Goal: Contribute content

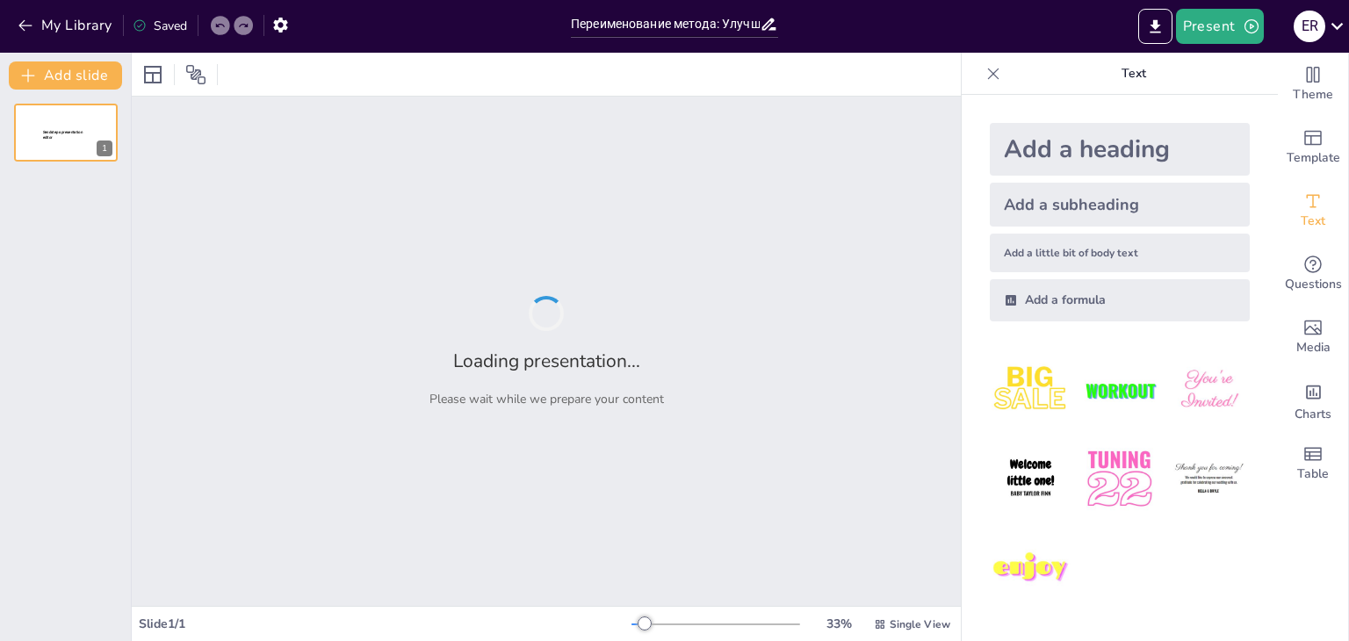
type input "Переименование метода: Улучшение читаемости кода"
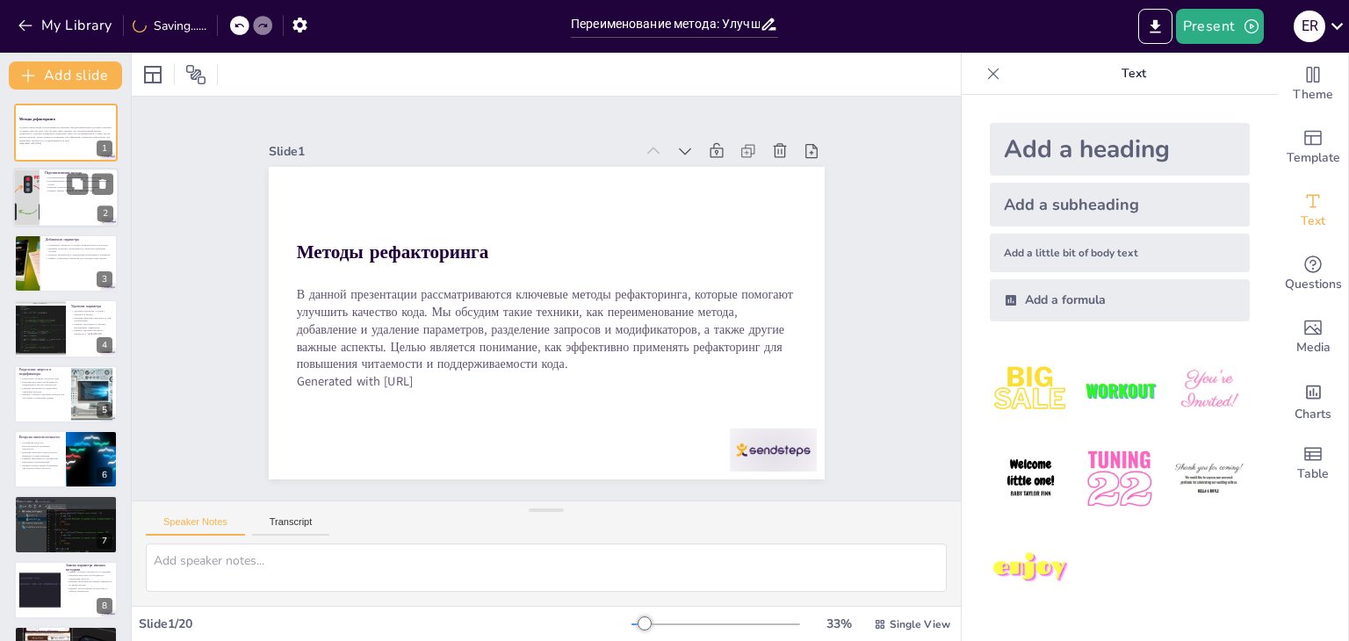
click at [55, 209] on div at bounding box center [65, 199] width 105 height 60
checkbox input "true"
type textarea "Переименование методов — это важный шаг в процессе рефакторинга. Когда методы и…"
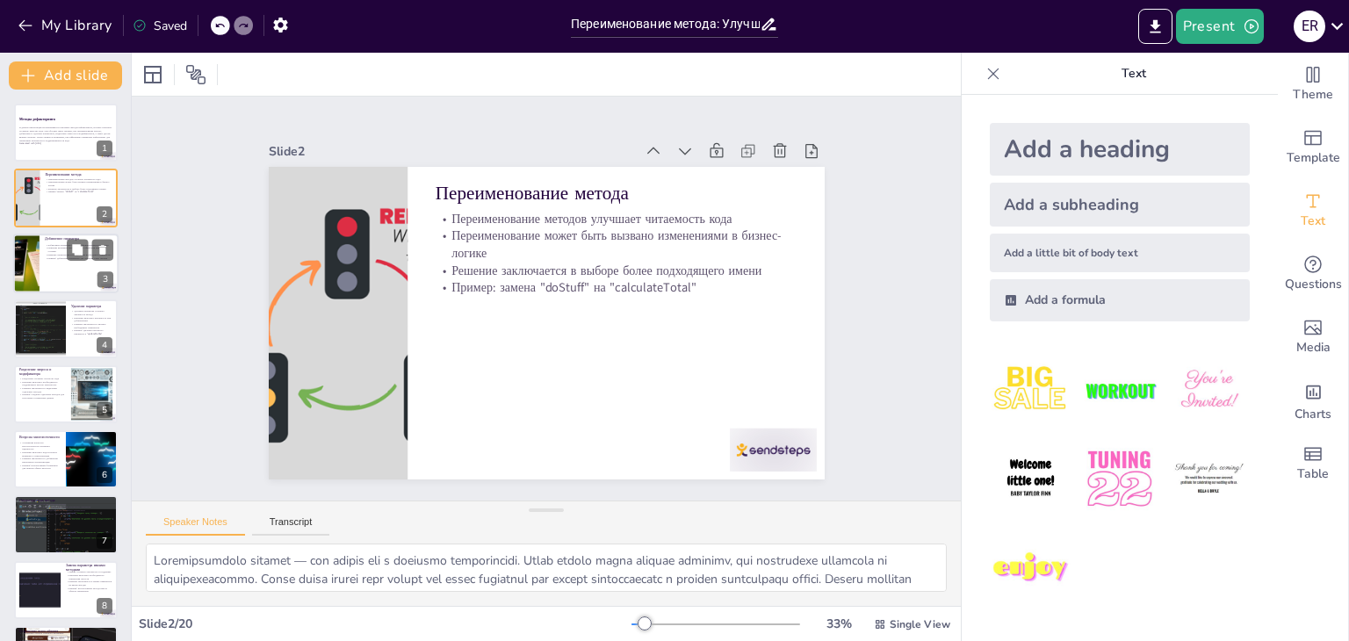
click at [49, 264] on div at bounding box center [65, 264] width 105 height 60
checkbox input "true"
type textarea "Добавление параметра позволяет методу выполнять более сложные задачи, что делае…"
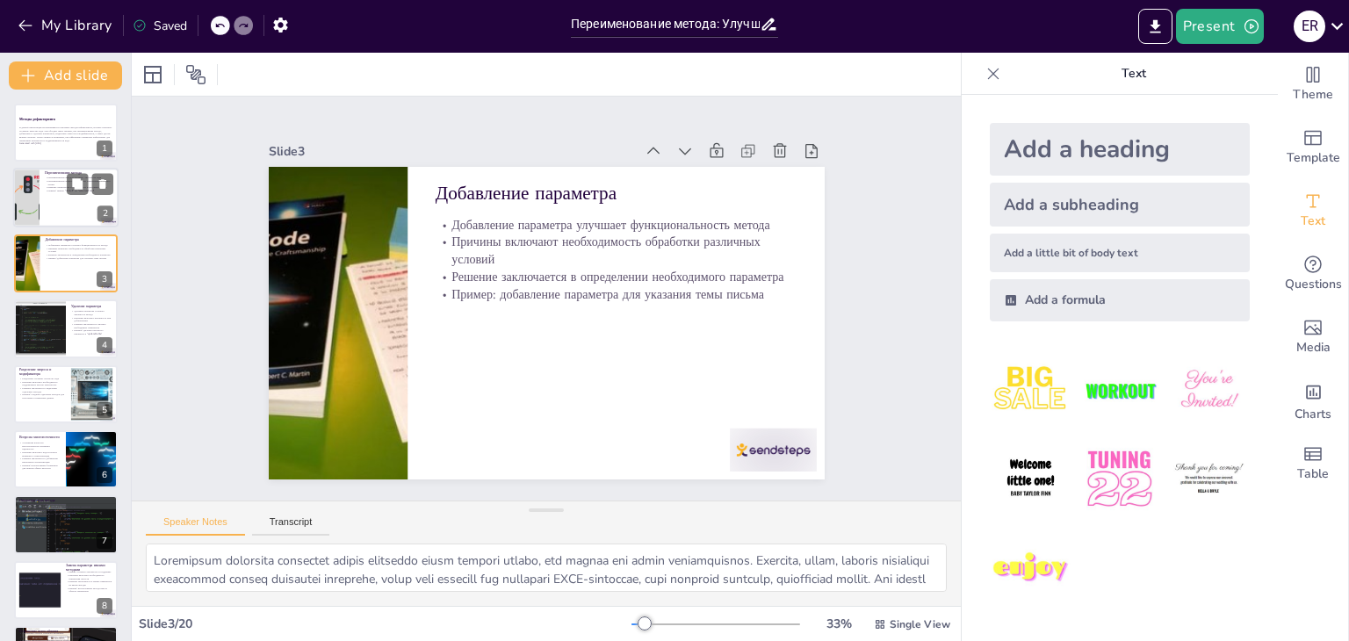
click at [52, 215] on div at bounding box center [65, 199] width 105 height 60
checkbox input "true"
type textarea "Переименование методов — это важный шаг в процессе рефакторинга. Когда методы и…"
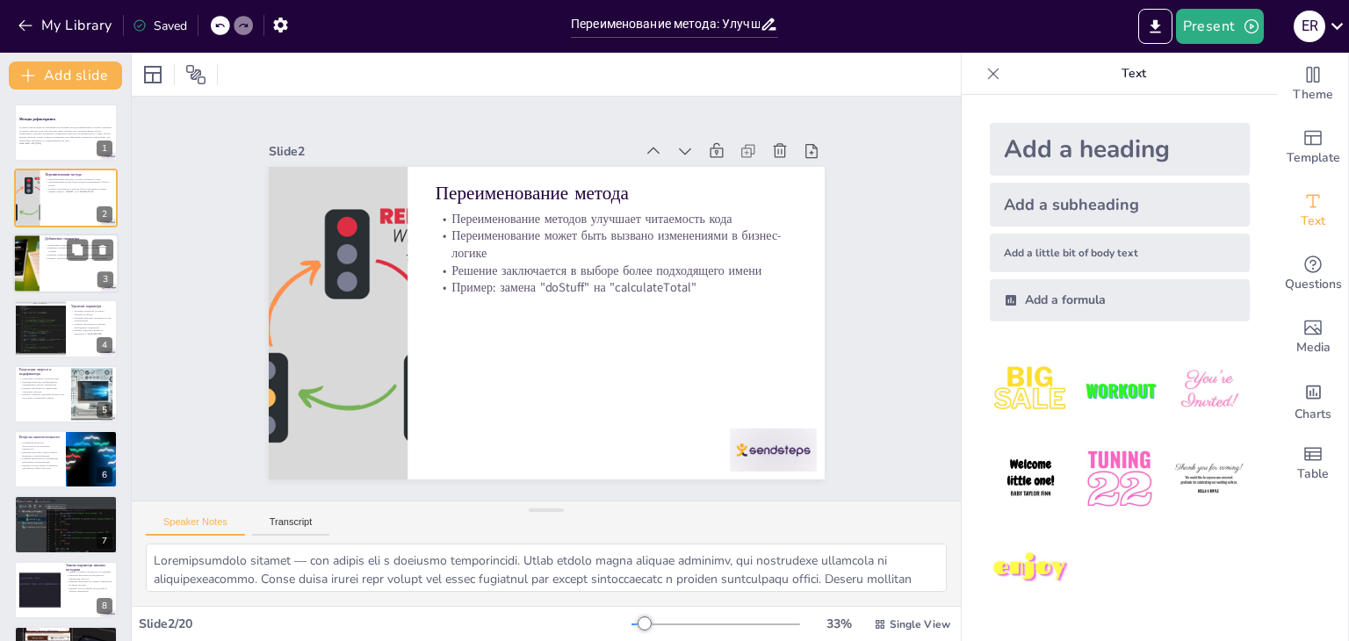
click at [47, 271] on div at bounding box center [65, 264] width 105 height 60
checkbox input "true"
type textarea "Добавление параметра позволяет методу выполнять более сложные задачи, что делае…"
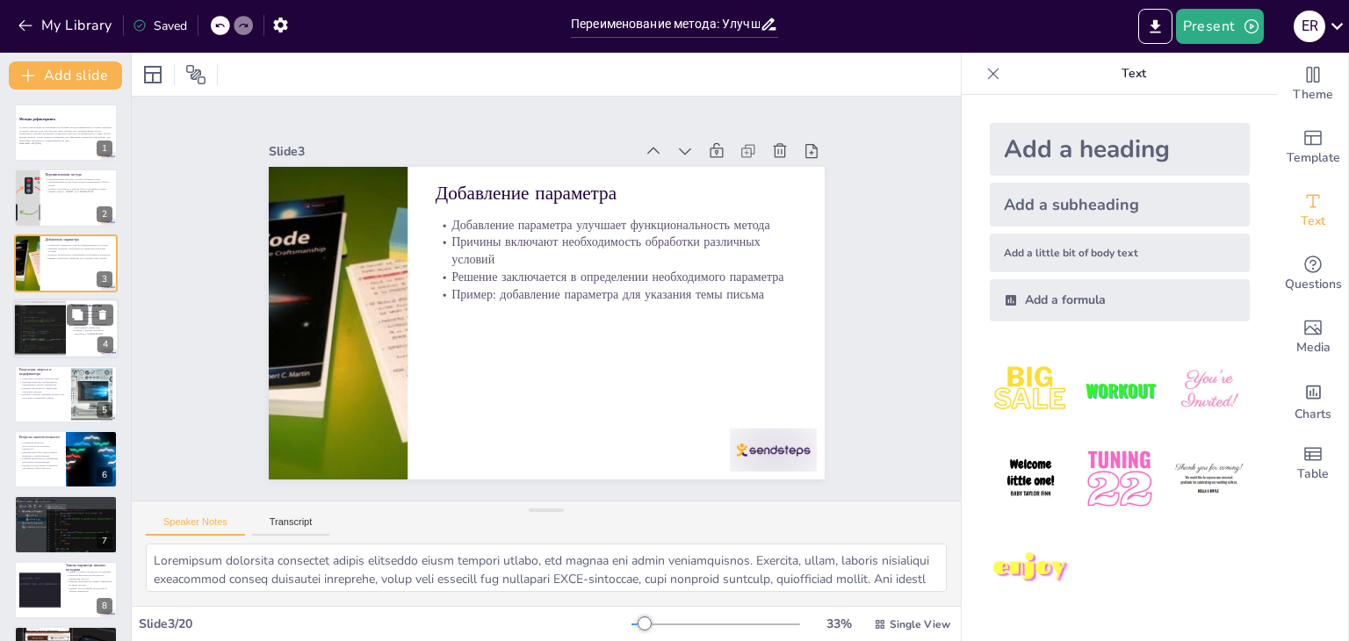
click at [54, 325] on div at bounding box center [39, 329] width 86 height 60
checkbox input "true"
type textarea "Удаление избыточных параметров делает метод более чистым и понятным. Когда мето…"
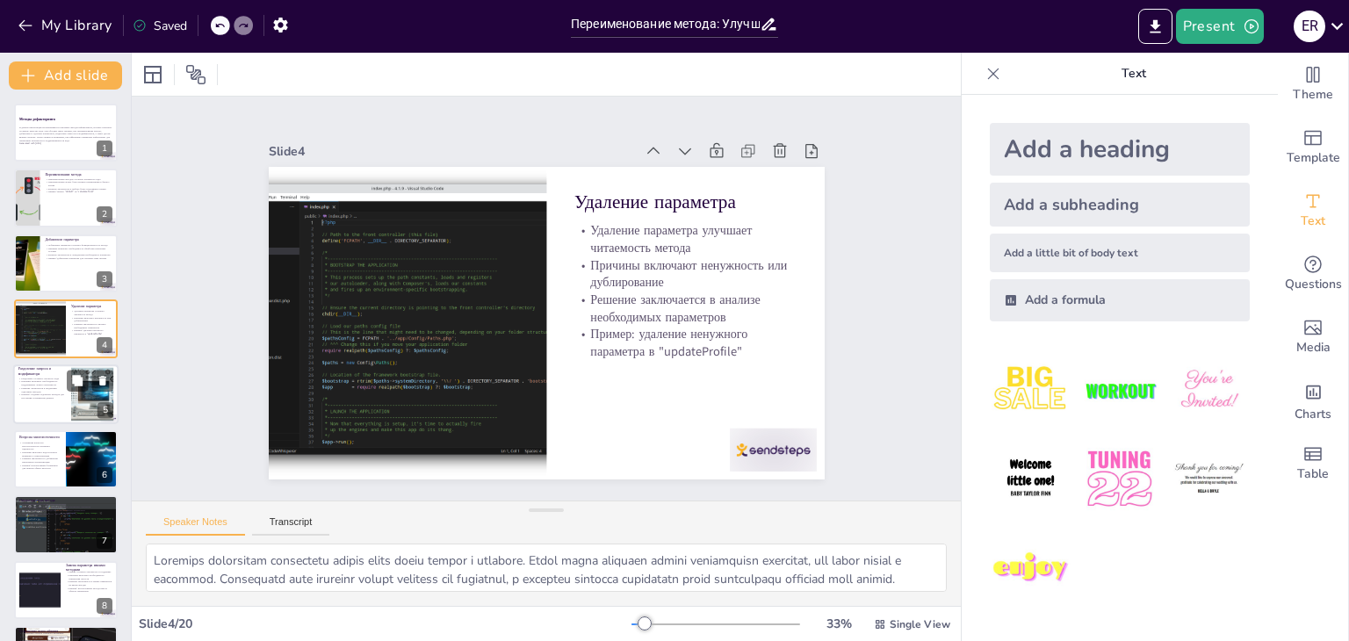
click at [62, 384] on p "Причины включают необходимость поддерживать четкую архитектуру" at bounding box center [41, 382] width 47 height 6
checkbox input "true"
type textarea "Разделение запроса и модификатора помогает улучшить общую структуру кода. Когда…"
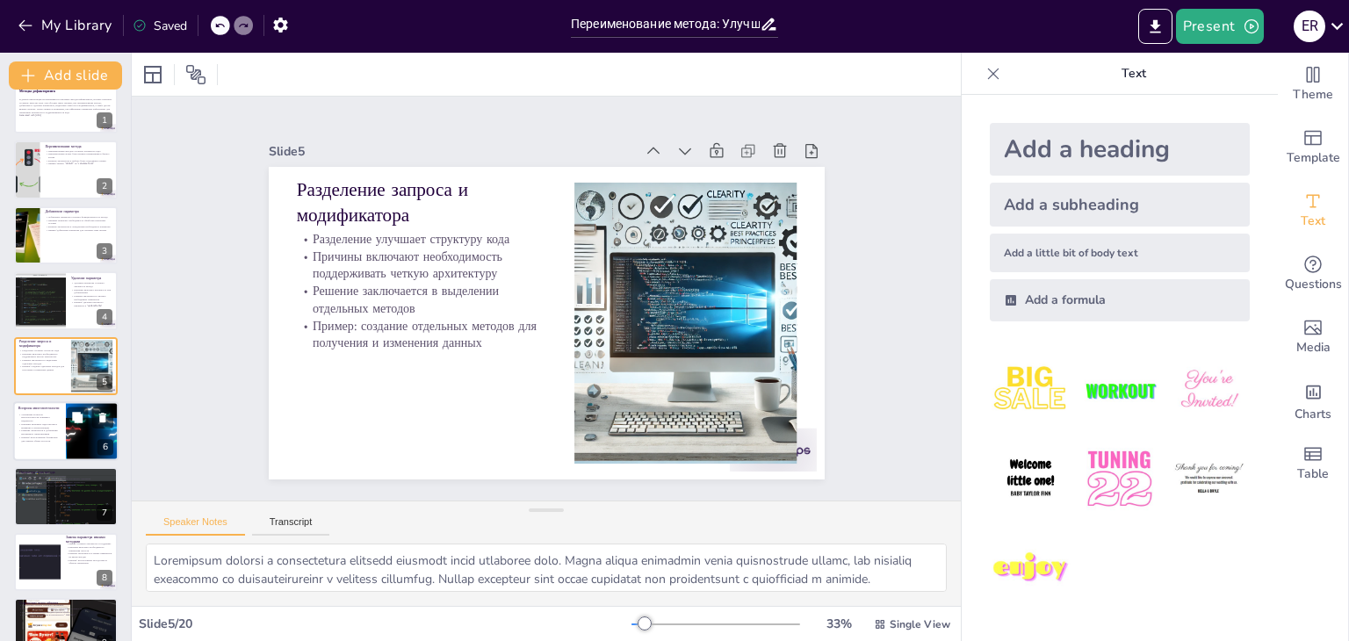
click at [56, 429] on p "Решение заключается в добавлении механизмов синхронизации" at bounding box center [39, 432] width 42 height 6
checkbox input "true"
type textarea "Устранение вопросов многопоточности является критически важным для повышения на…"
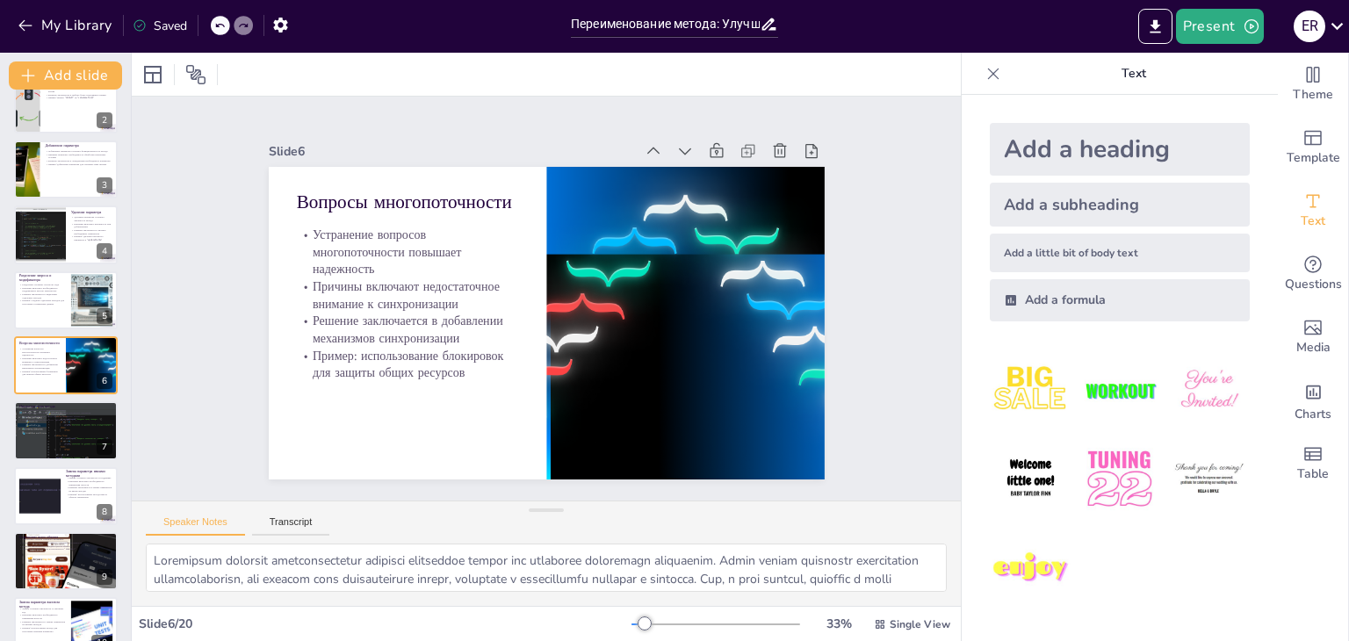
checkbox input "true"
click at [61, 27] on button "My Library" at bounding box center [66, 25] width 106 height 28
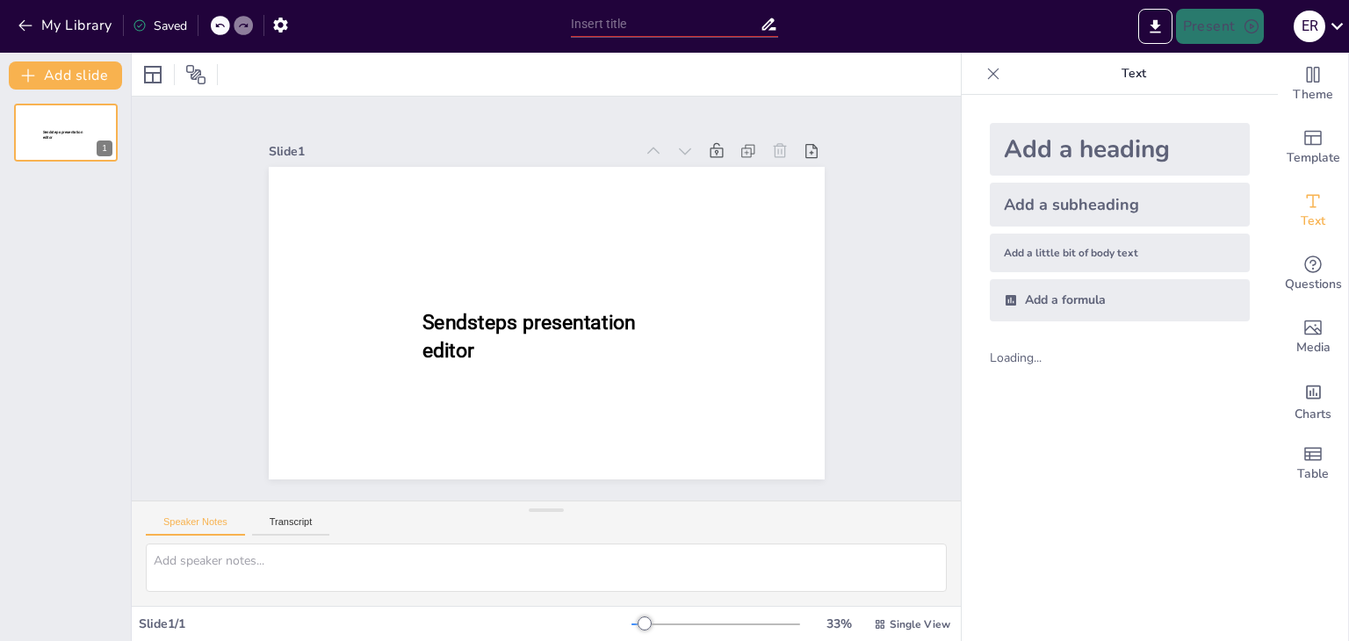
type input "Переименование метода: Улучшение читаемости кода"
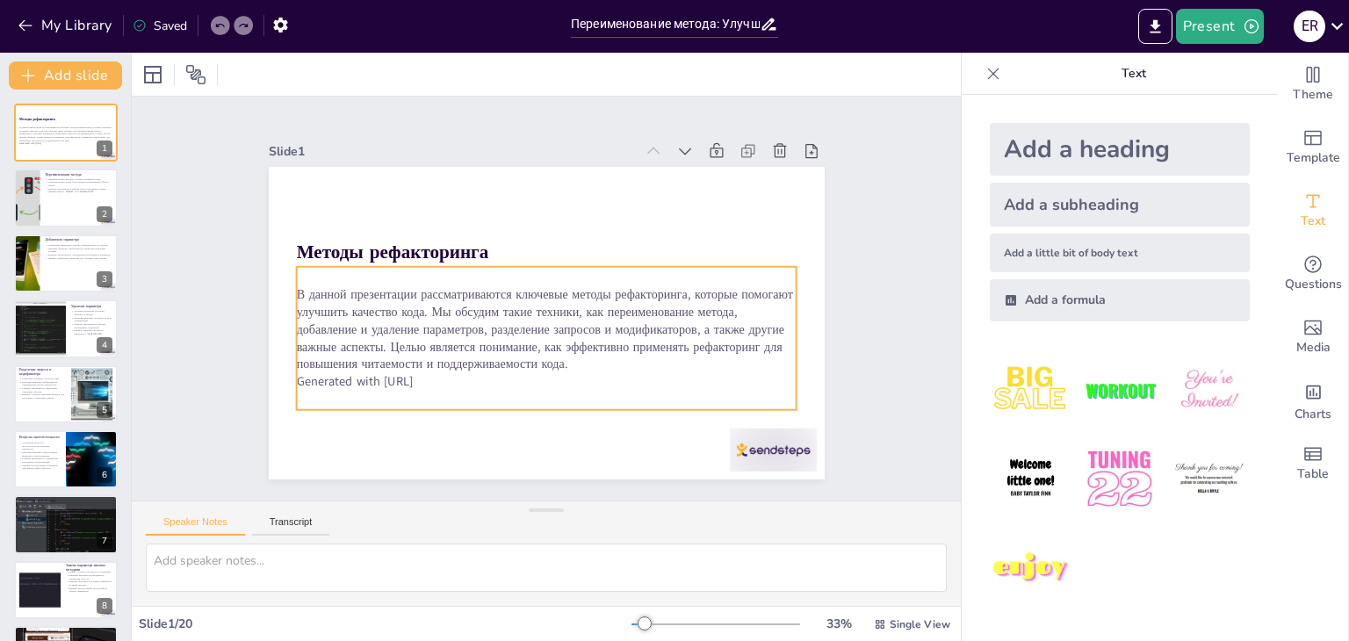
checkbox input "true"
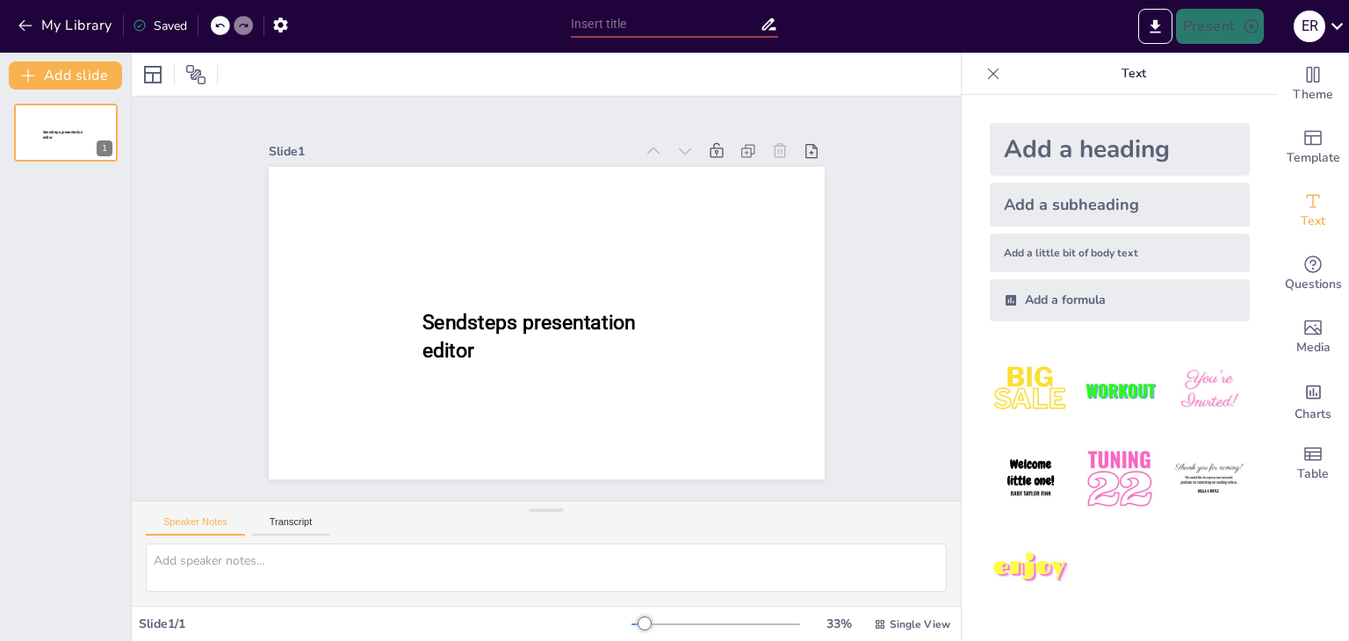
type input "Переименование метода: Улучшение читаемости кода"
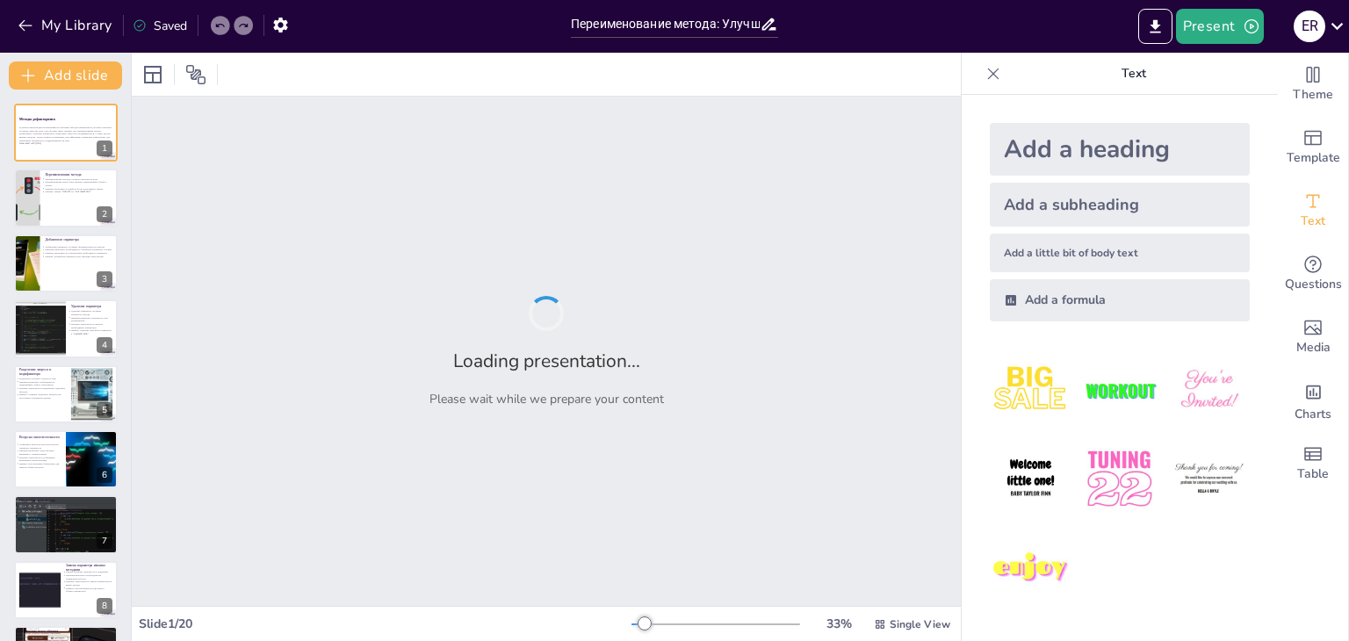
checkbox input "true"
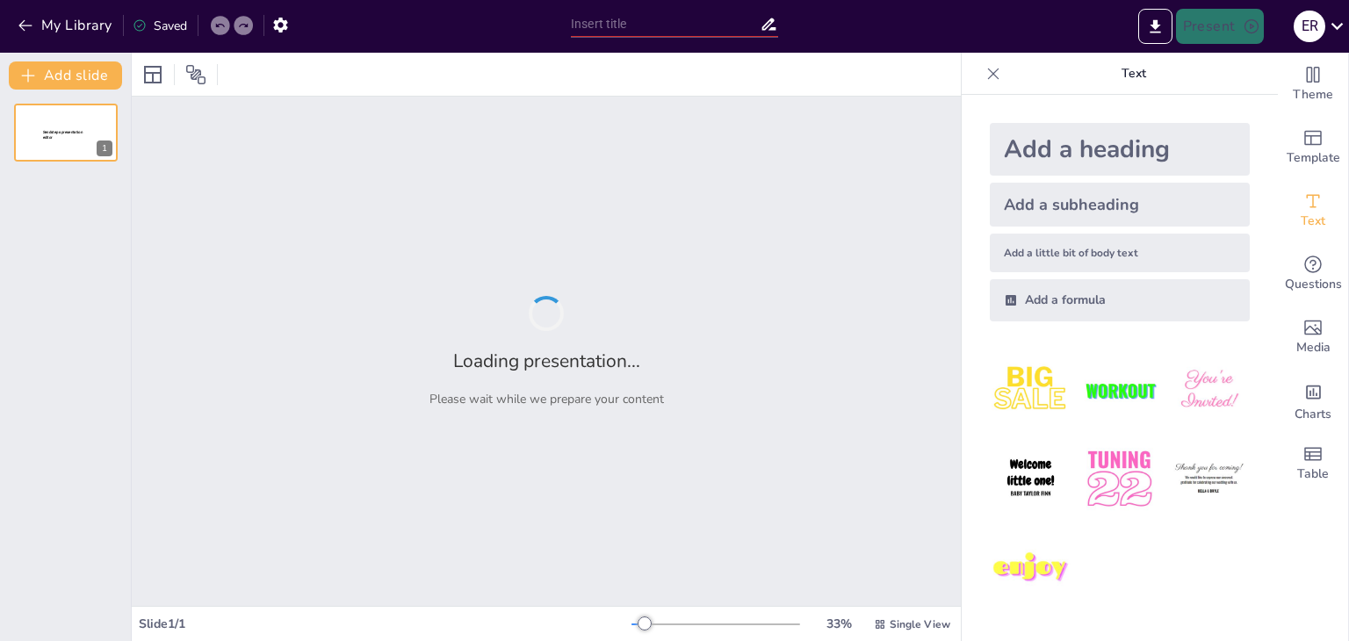
type input "Переименование метода: Проблемы и решения в рефакторинге"
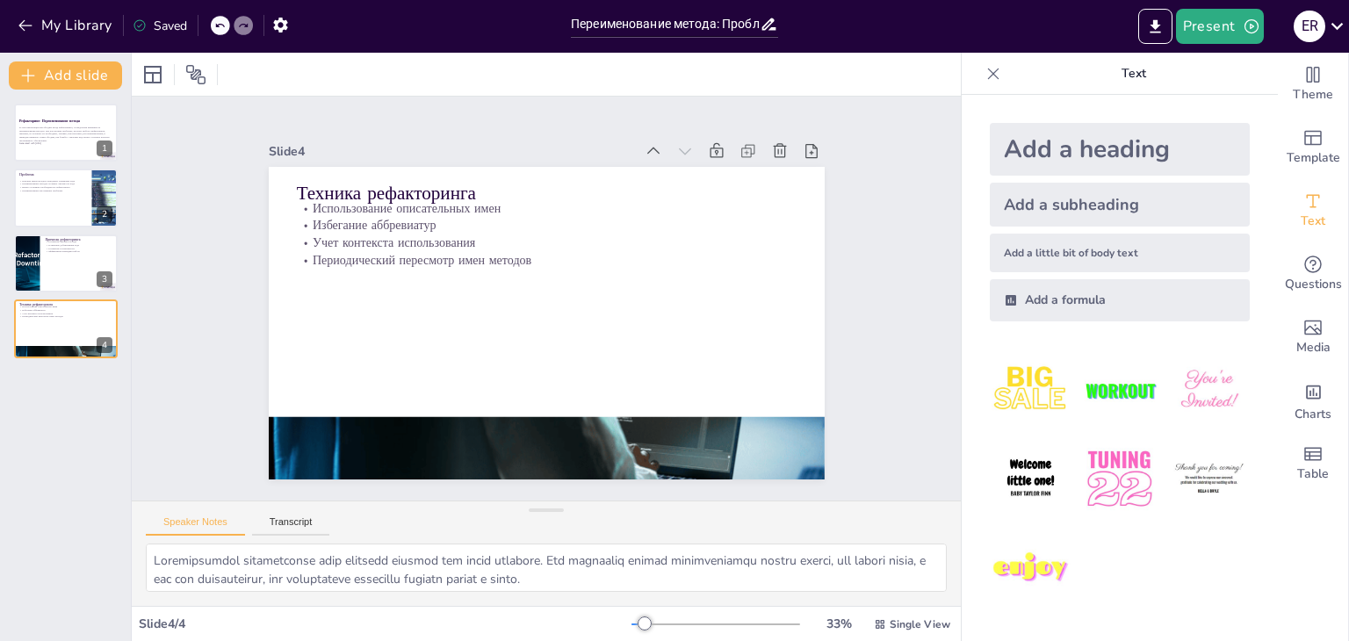
type textarea "Улучшение читаемости кода является одной из основных причин для рефакторинга. К…"
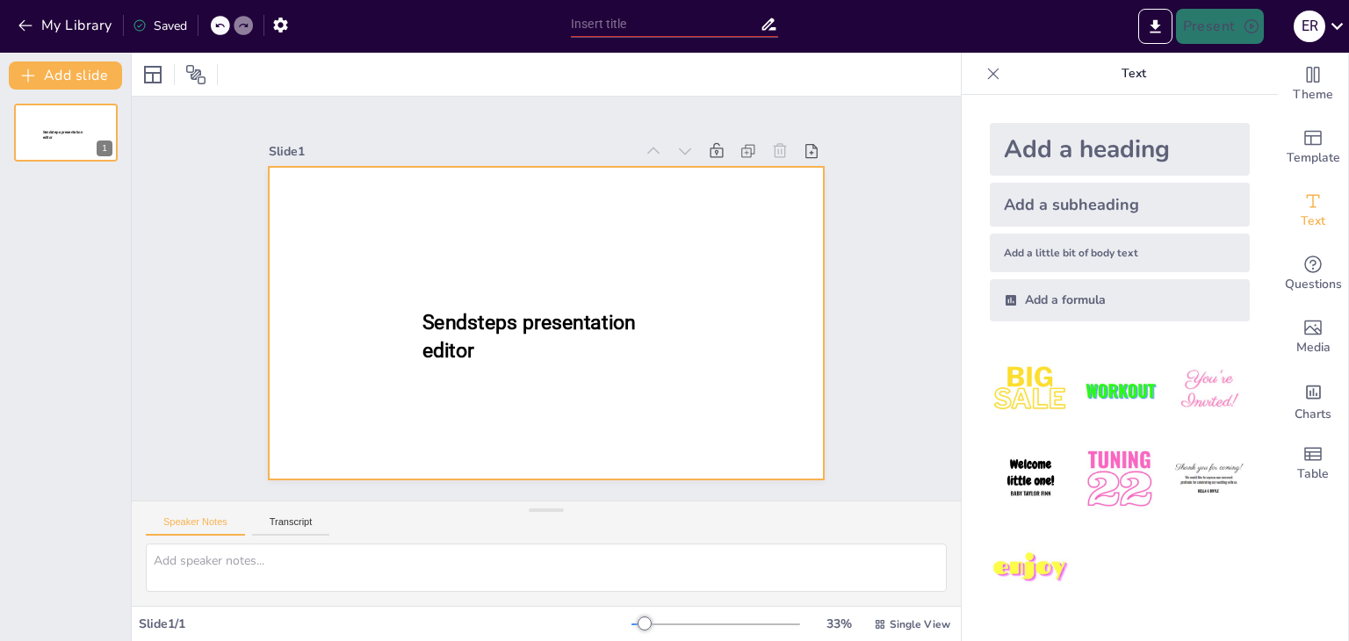
type input "Переименование метода: Проблемы и решения в рефакторинге"
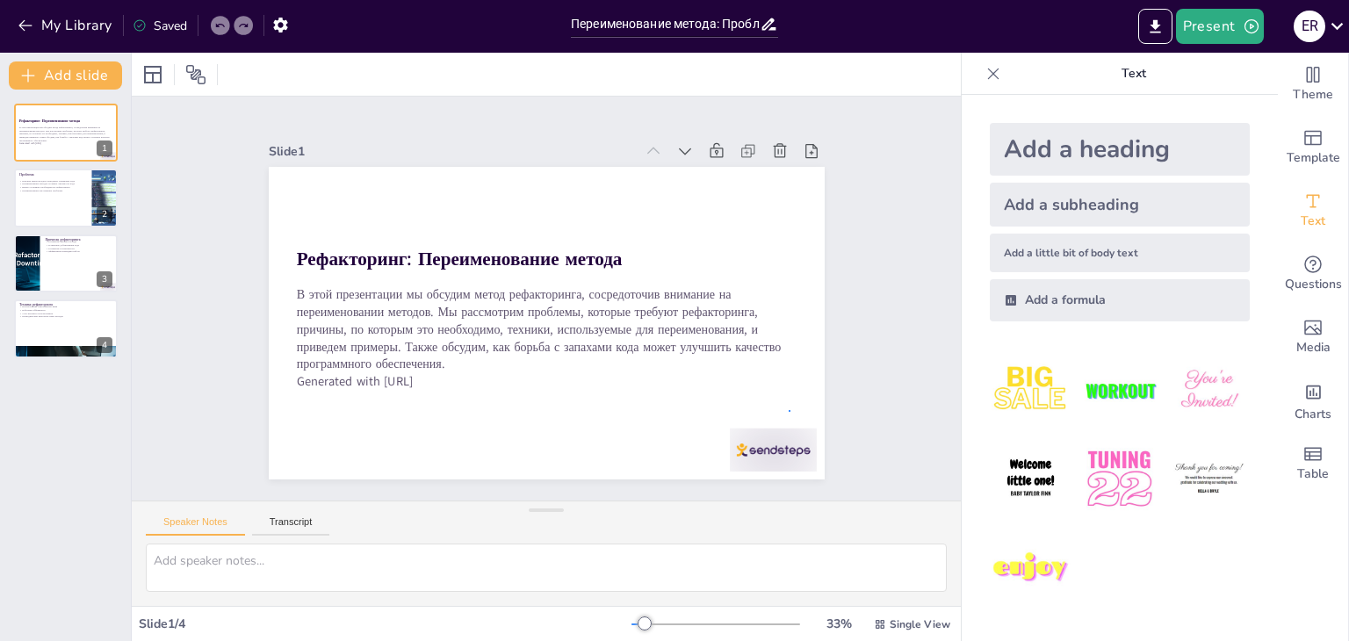
drag, startPoint x: 0, startPoint y: 0, endPoint x: 789, endPoint y: 410, distance: 889.0
